Goal: Information Seeking & Learning: Check status

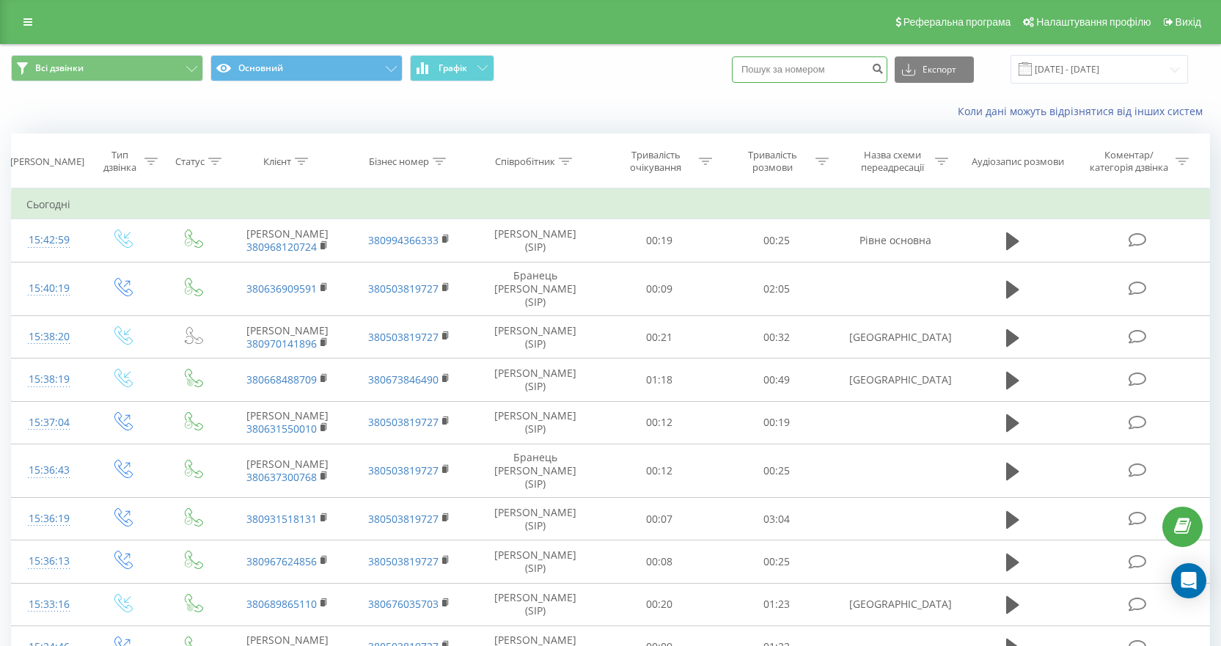
click at [830, 67] on input at bounding box center [809, 69] width 155 height 26
paste input "+380931518131"
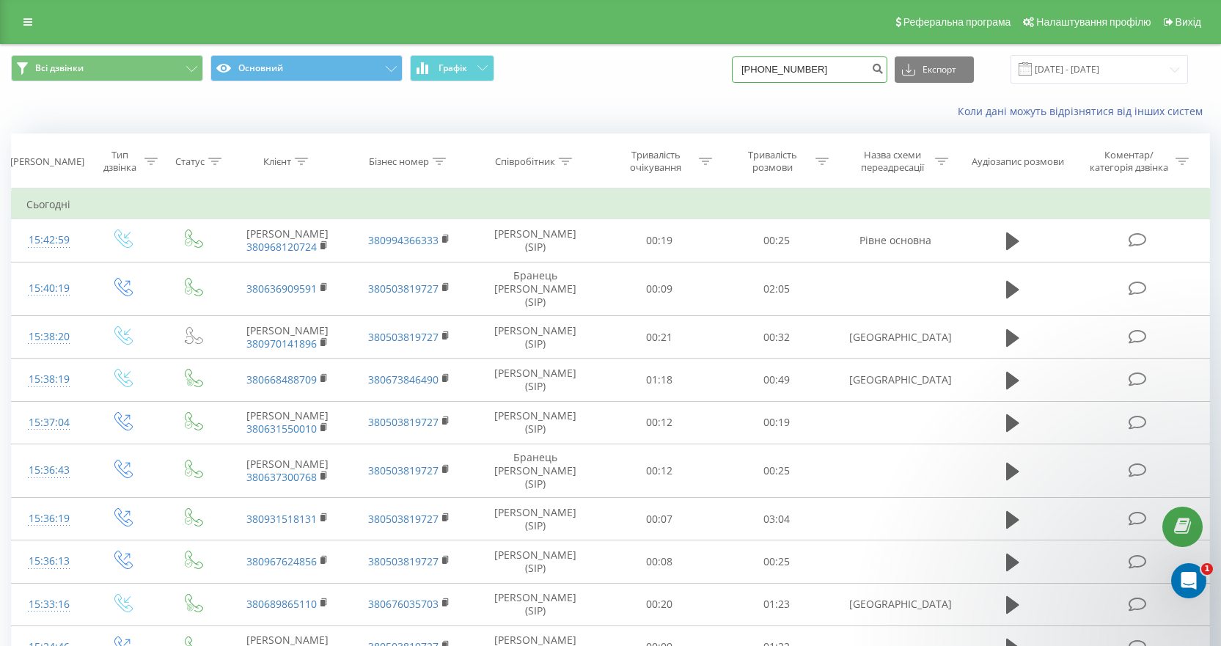
click at [761, 67] on input "+380931518131" at bounding box center [809, 69] width 155 height 26
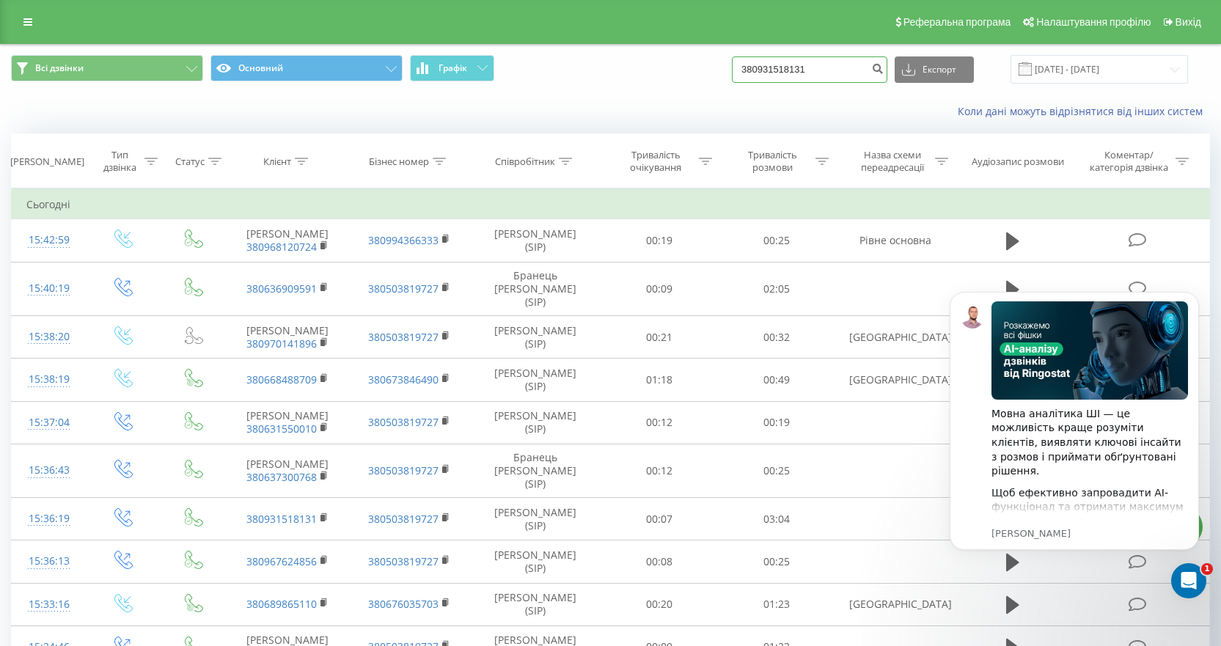
type input "380931518131"
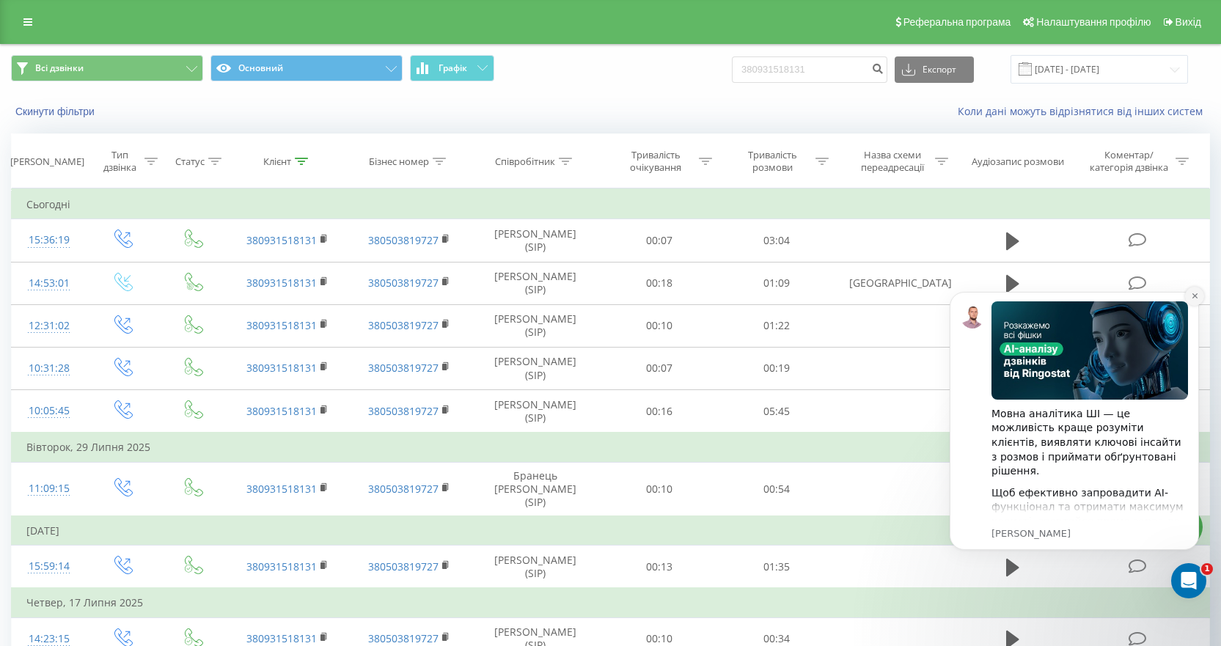
click at [1193, 299] on icon "Dismiss notification" at bounding box center [1194, 295] width 5 height 5
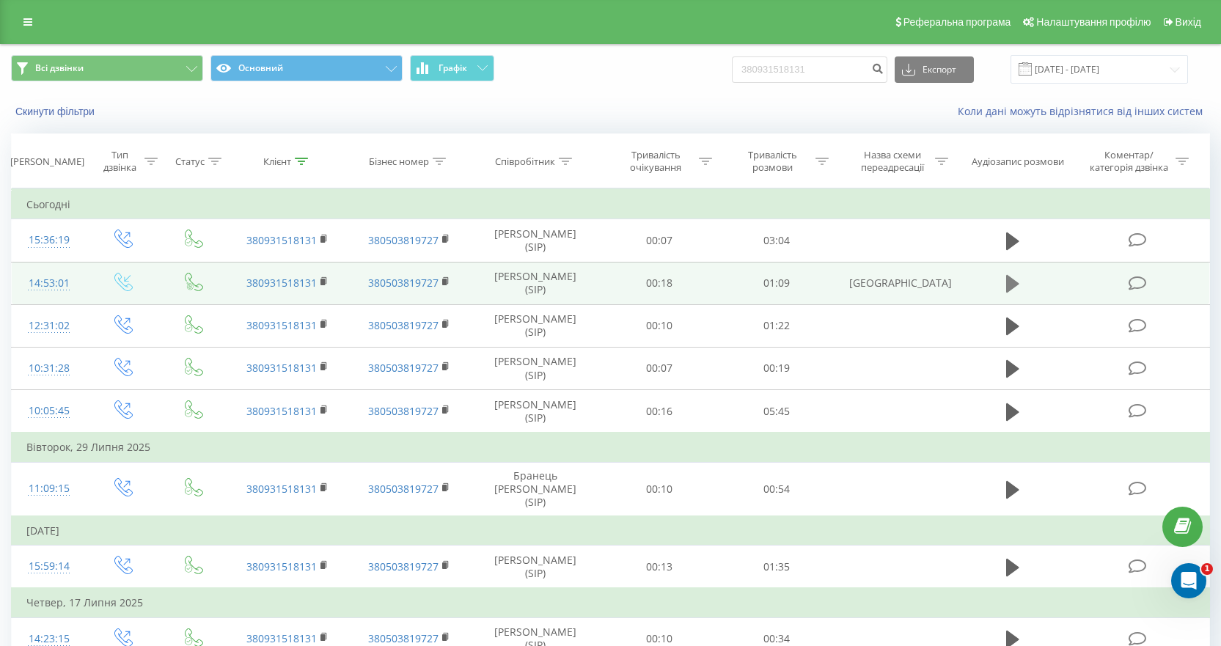
click at [1014, 278] on icon at bounding box center [1012, 284] width 13 height 21
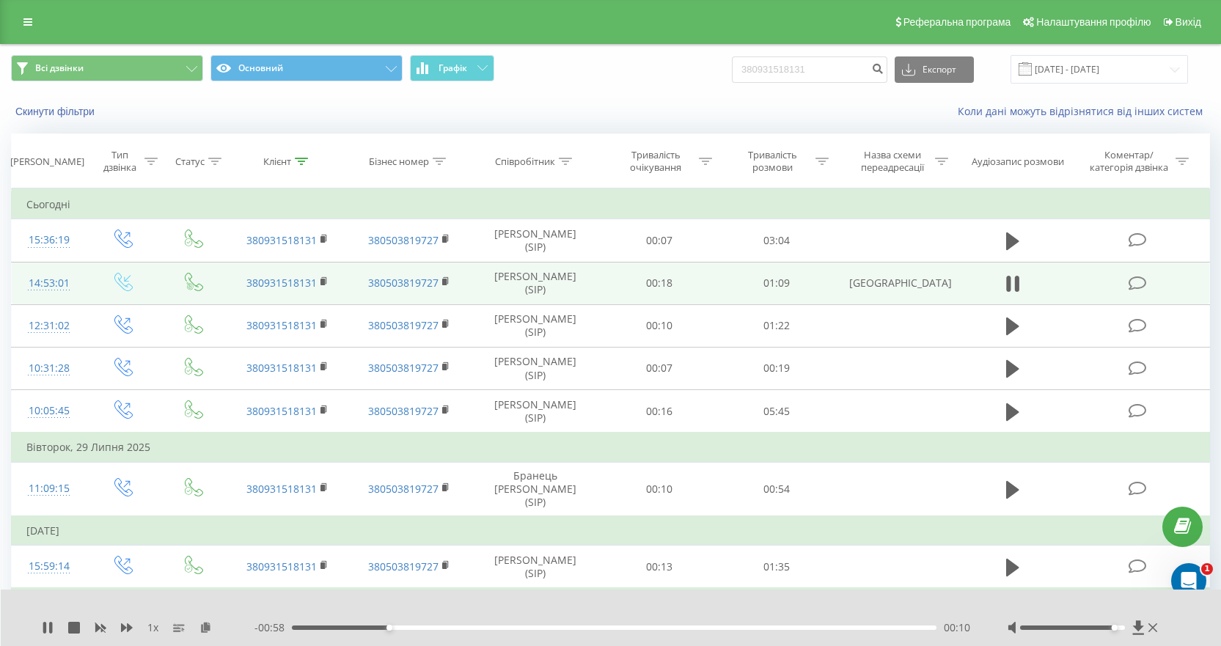
drag, startPoint x: 1071, startPoint y: 627, endPoint x: 1116, endPoint y: 626, distance: 45.5
click at [1116, 626] on div "Accessibility label" at bounding box center [1115, 628] width 6 height 6
drag, startPoint x: 1116, startPoint y: 627, endPoint x: 1124, endPoint y: 626, distance: 8.1
click at [1124, 626] on div "Accessibility label" at bounding box center [1125, 628] width 6 height 6
click at [48, 626] on icon at bounding box center [48, 628] width 12 height 12
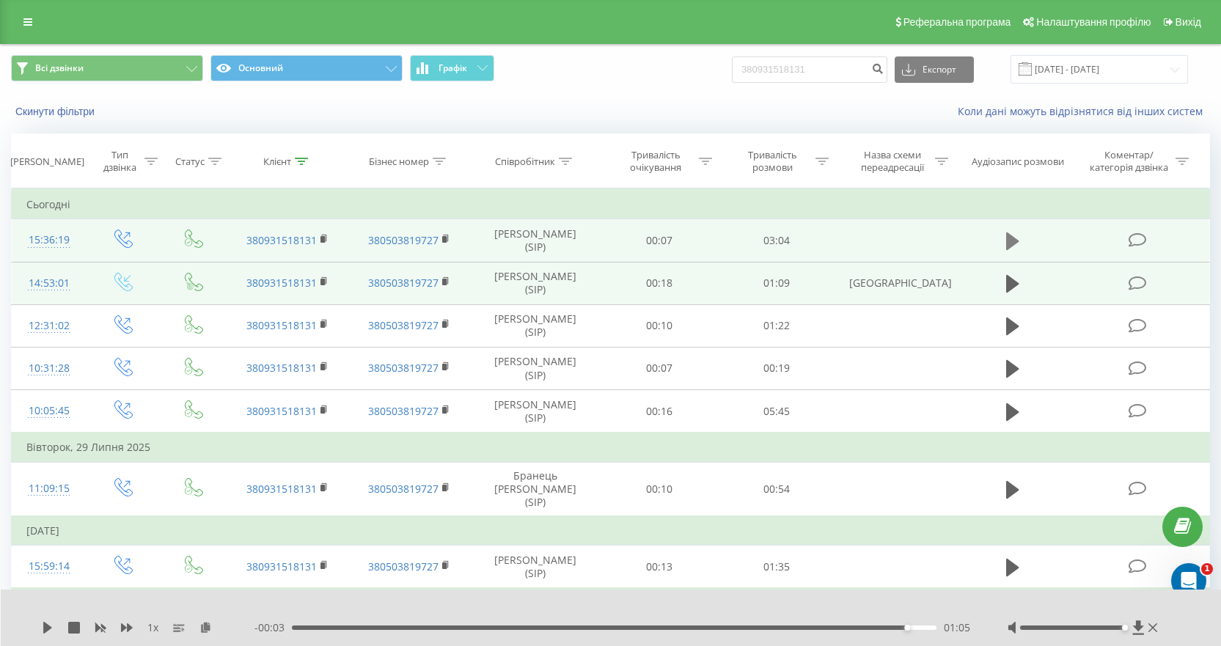
click at [1011, 238] on icon at bounding box center [1012, 242] width 13 height 18
